Goal: Information Seeking & Learning: Understand process/instructions

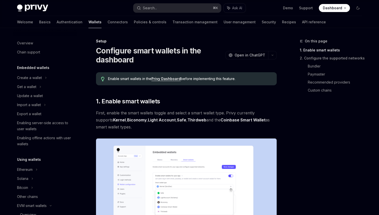
scroll to position [111, 0]
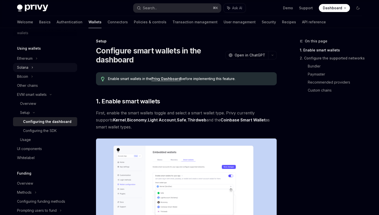
click at [30, 68] on div "Solana" at bounding box center [45, 67] width 64 height 9
type textarea "*"
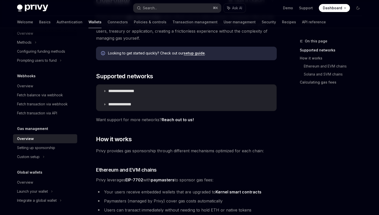
scroll to position [50, 0]
click at [112, 104] on p "**********" at bounding box center [124, 104] width 32 height 5
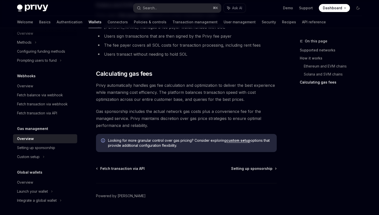
scroll to position [425, 0]
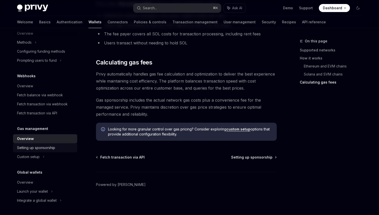
click at [39, 151] on div "Setting up sponsorship" at bounding box center [36, 148] width 38 height 6
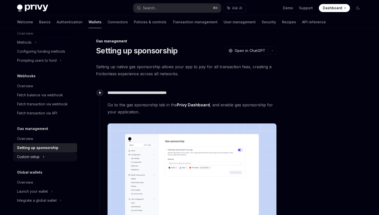
click at [44, 159] on icon at bounding box center [44, 157] width 2 height 6
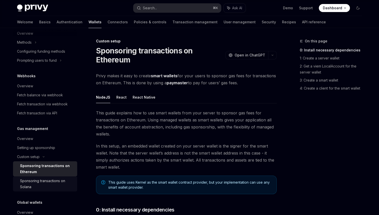
click at [57, 183] on div "Sponsoring transactions on Solana" at bounding box center [47, 184] width 54 height 12
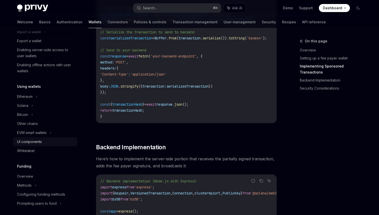
scroll to position [75, 0]
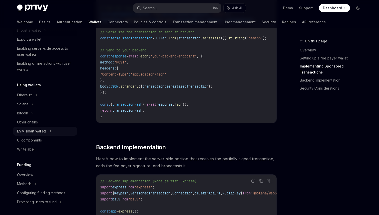
click at [52, 130] on icon at bounding box center [51, 131] width 2 height 6
type textarea "*"
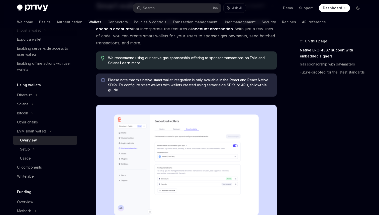
scroll to position [50, 0]
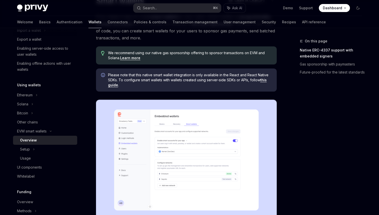
click at [128, 58] on link "Learn more" at bounding box center [130, 58] width 20 height 5
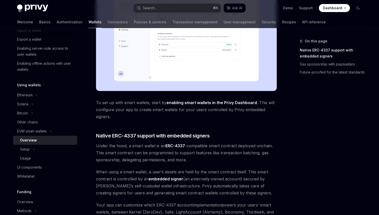
scroll to position [155, 0]
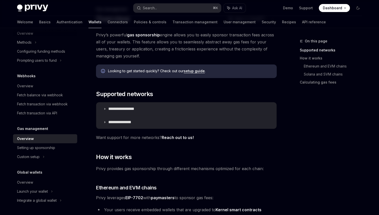
scroll to position [33, 0]
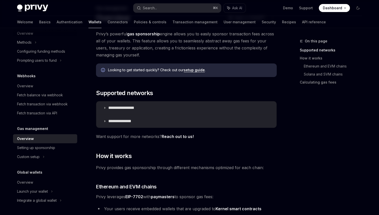
click at [190, 69] on link "setup guide" at bounding box center [194, 70] width 21 height 5
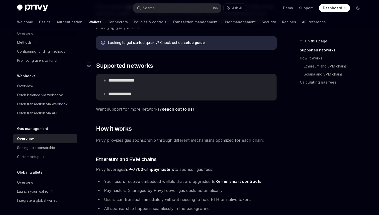
scroll to position [62, 0]
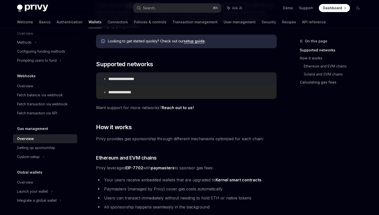
click at [205, 93] on summary "**********" at bounding box center [186, 92] width 180 height 13
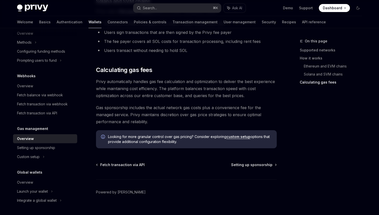
scroll to position [420, 0]
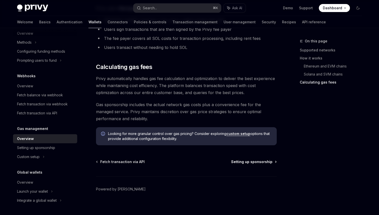
click at [252, 162] on span "Setting up sponsorship" at bounding box center [251, 161] width 41 height 5
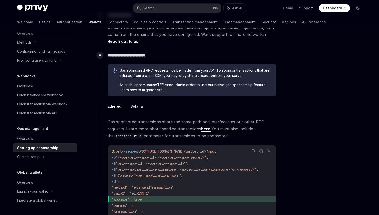
scroll to position [248, 0]
click at [133, 107] on button "Solana" at bounding box center [136, 106] width 13 height 12
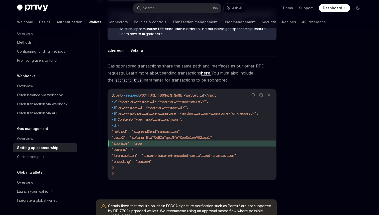
scroll to position [307, 0]
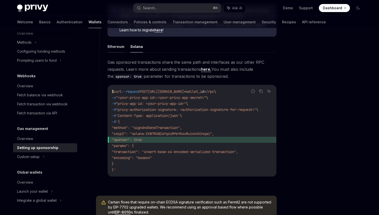
click at [115, 50] on button "Ethereum" at bounding box center [116, 47] width 17 height 12
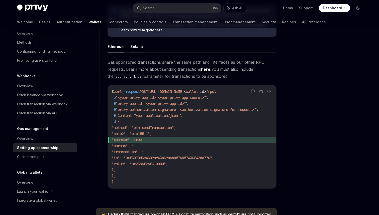
click at [139, 46] on button "Solana" at bounding box center [136, 47] width 13 height 12
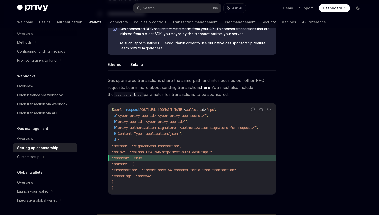
scroll to position [296, 0]
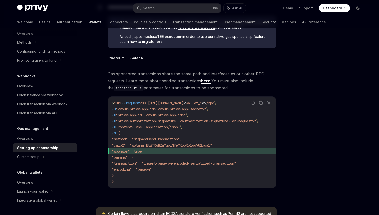
click at [119, 59] on button "Ethereum" at bounding box center [116, 58] width 17 height 12
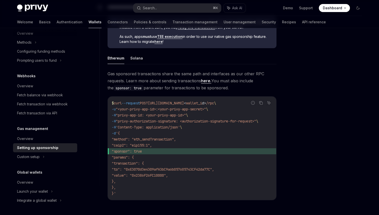
click at [142, 61] on ul "Ethereum Solana" at bounding box center [192, 58] width 169 height 12
click at [139, 58] on button "Solana" at bounding box center [136, 58] width 13 height 12
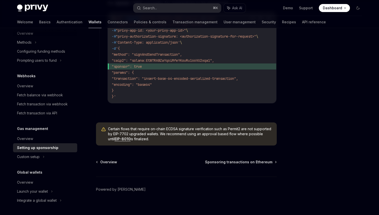
scroll to position [388, 0]
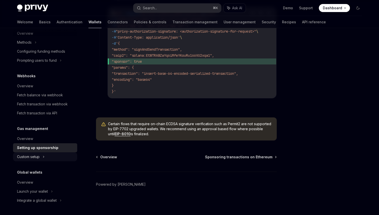
click at [36, 156] on div "Custom setup" at bounding box center [28, 157] width 23 height 6
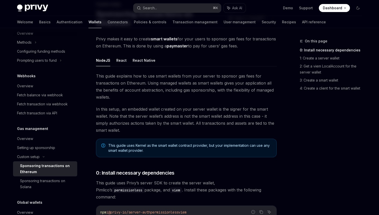
scroll to position [39, 0]
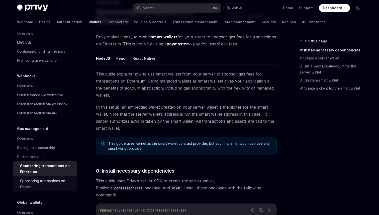
click at [39, 180] on div "Sponsoring transactions on Solana" at bounding box center [47, 184] width 54 height 12
type textarea "*"
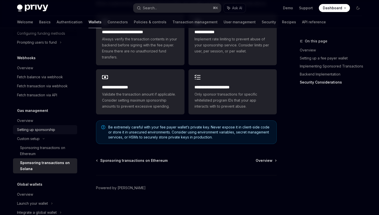
scroll to position [246, 0]
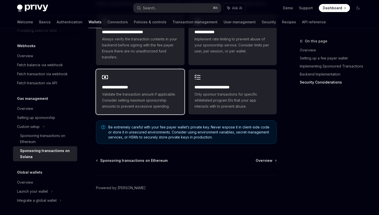
click at [151, 109] on span "Validate the transaction amount if applicable. Consider setting maximum sponsor…" at bounding box center [140, 100] width 76 height 18
click at [157, 109] on span "Validate the transaction amount if applicable. Consider setting maximum sponsor…" at bounding box center [140, 100] width 76 height 18
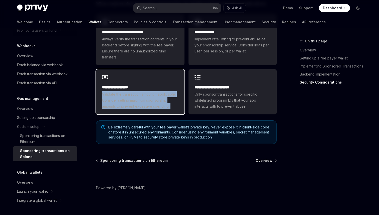
click at [157, 109] on span "Validate the transaction amount if applicable. Consider setting maximum sponsor…" at bounding box center [140, 100] width 76 height 18
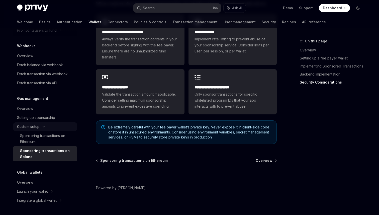
click at [44, 125] on div "Custom setup" at bounding box center [45, 126] width 64 height 9
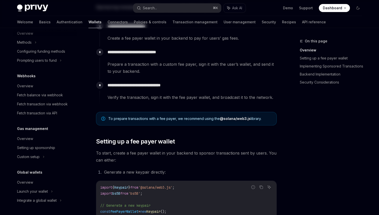
scroll to position [0, 0]
